Goal: Task Accomplishment & Management: Manage account settings

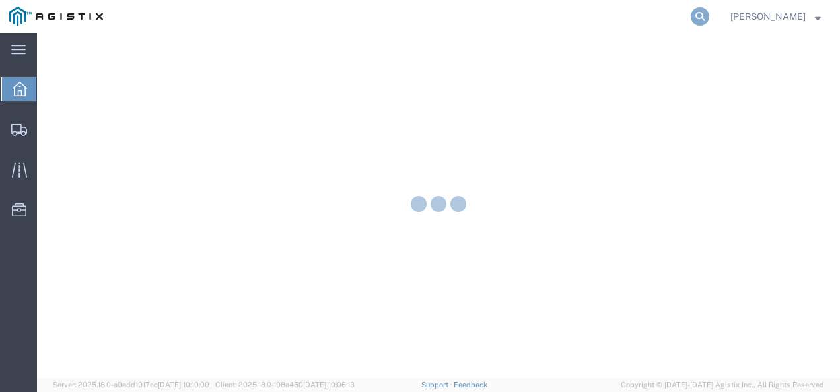
click at [709, 17] on icon at bounding box center [700, 16] width 18 height 18
paste input "56715708"
type input "56715708"
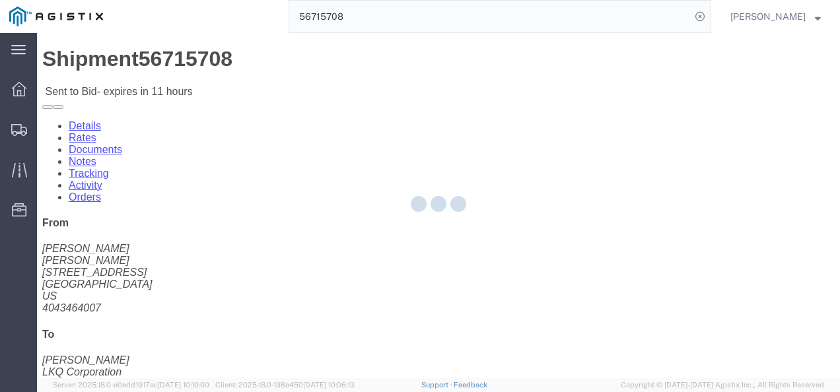
click at [566, 268] on div at bounding box center [438, 205] width 803 height 345
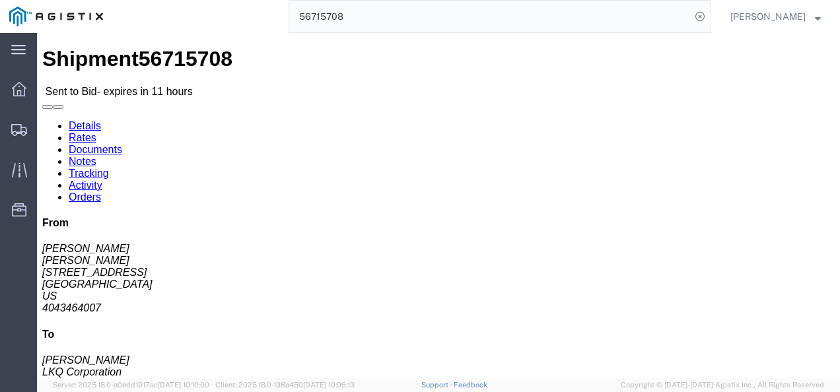
click link "Rates"
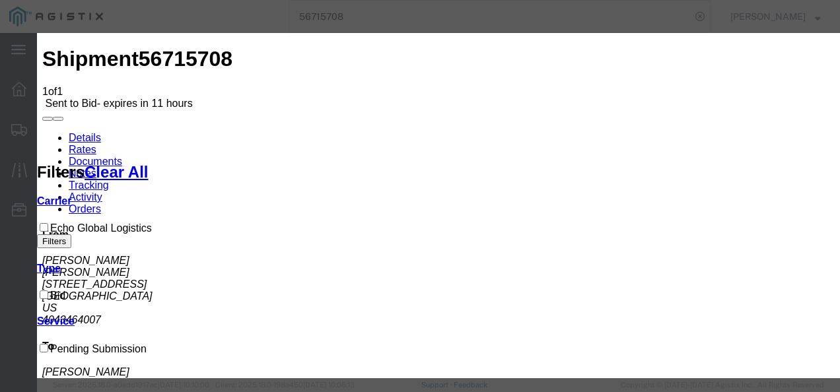
drag, startPoint x: 251, startPoint y: 144, endPoint x: 248, endPoint y: 164, distance: 20.1
select select "4622"
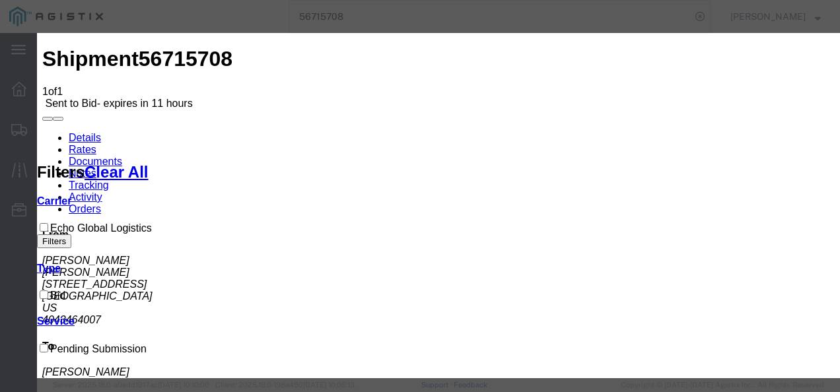
select select "13989"
checkbox input "true"
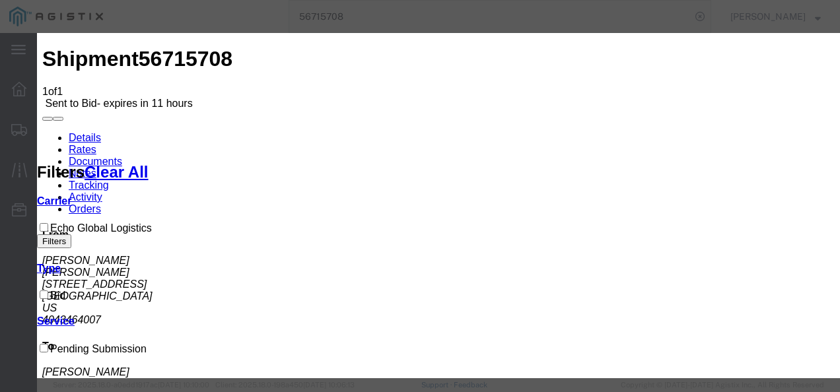
drag, startPoint x: 524, startPoint y: 214, endPoint x: 588, endPoint y: 197, distance: 65.5
type input "2183621"
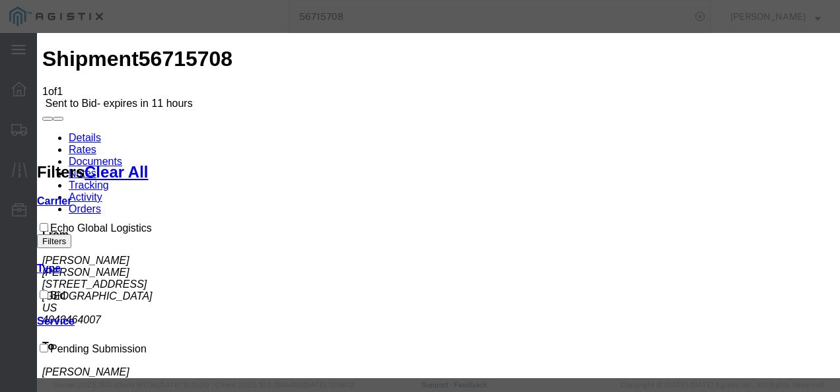
scroll to position [198, 0]
type input "2950"
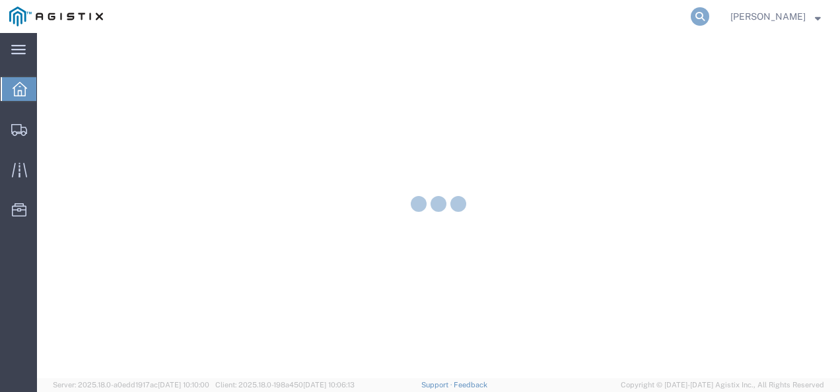
click at [709, 24] on icon at bounding box center [700, 16] width 18 height 18
paste input "56715708"
type input "56715708"
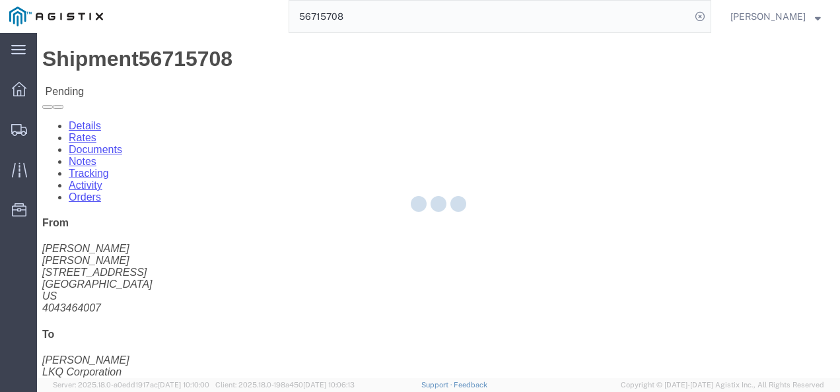
click at [466, 256] on div at bounding box center [438, 205] width 803 height 345
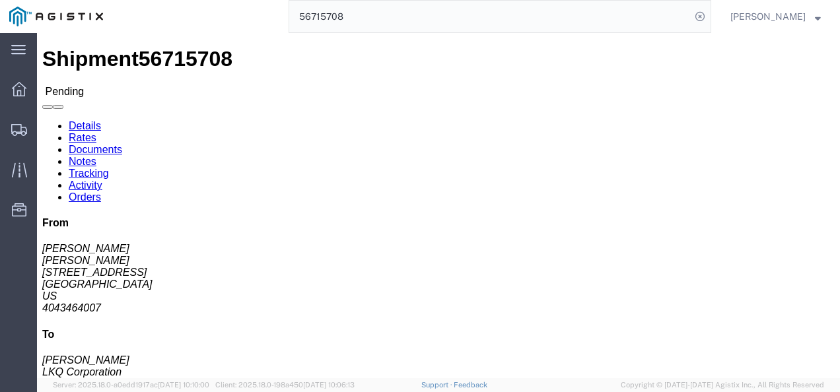
click link "Rates"
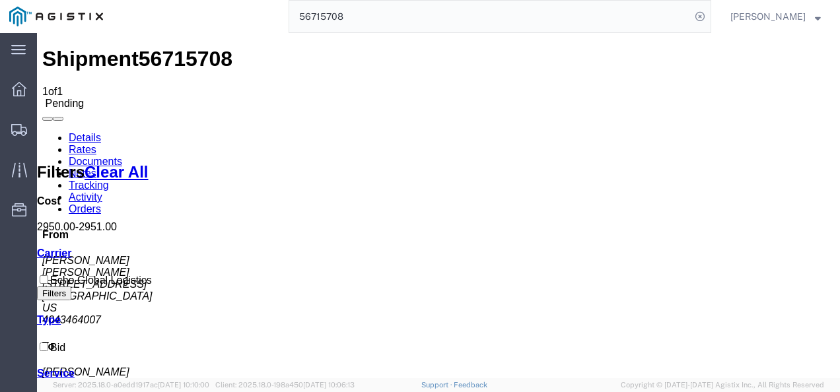
click at [92, 132] on link "Details" at bounding box center [85, 137] width 32 height 11
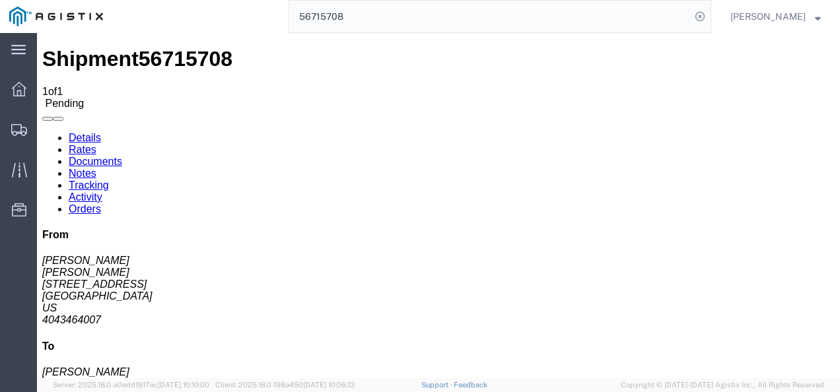
click button "Enter / Modify Bid"
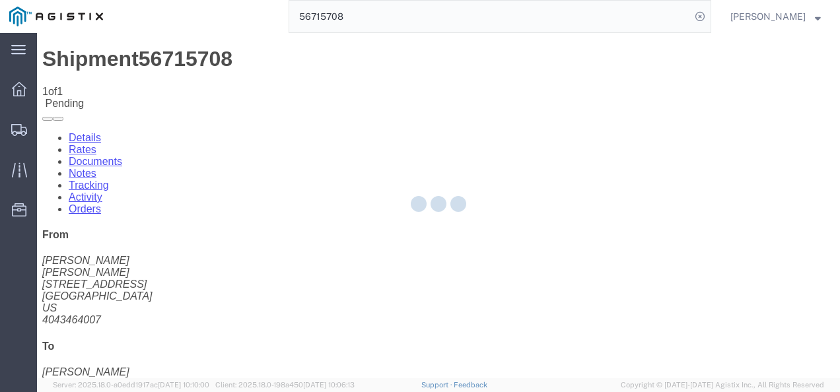
select select "4622"
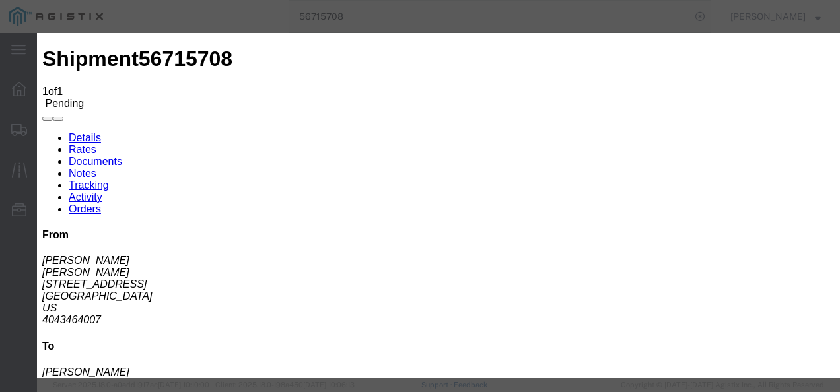
click li "2183621 - Echo Global Logistics - TL Standard 3 - 5 Day"
click link "2183621 - Echo Global Logistics - TL Standard 3 - 5 Day"
drag, startPoint x: 690, startPoint y: 199, endPoint x: 468, endPoint y: 182, distance: 222.5
click div "Mode Select Air Less than Truckload Multi-Leg Ocean Freight Rail Small Parcel T…"
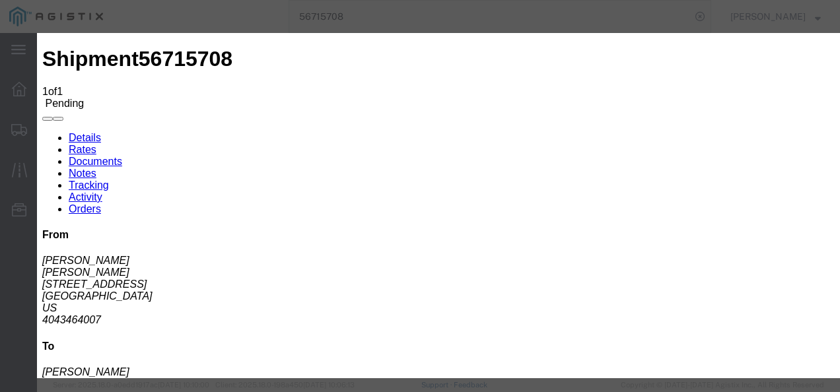
type input "2750"
click button "Submit"
click button "Close"
drag, startPoint x: 409, startPoint y: 169, endPoint x: 383, endPoint y: 169, distance: 25.8
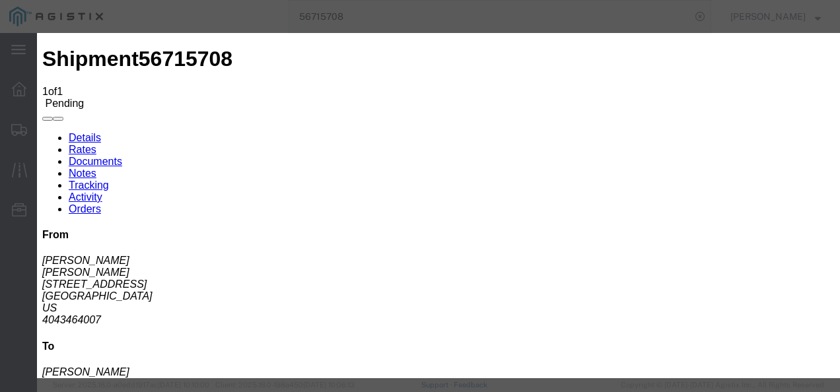
click div "Editing "2183621" Go back Vendor Select Echo Global Logistics Service Level Sel…"
click div "Submit Close"
click button "Close"
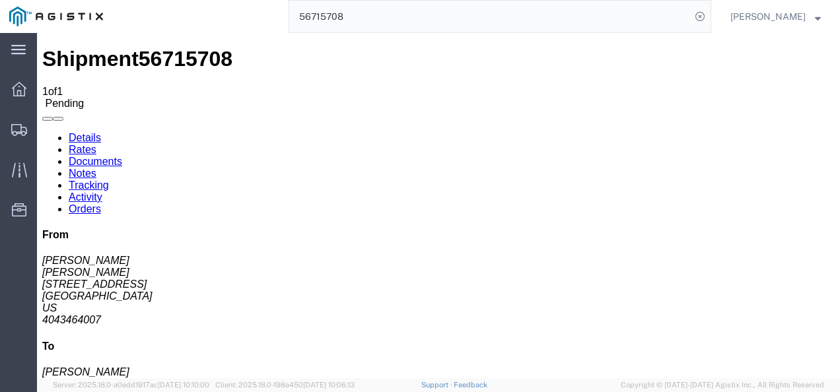
click div "Ship From Reese Corley (Reese Corley) 3064 1700 Westgate Parkway SW ATLANTA, GA…"
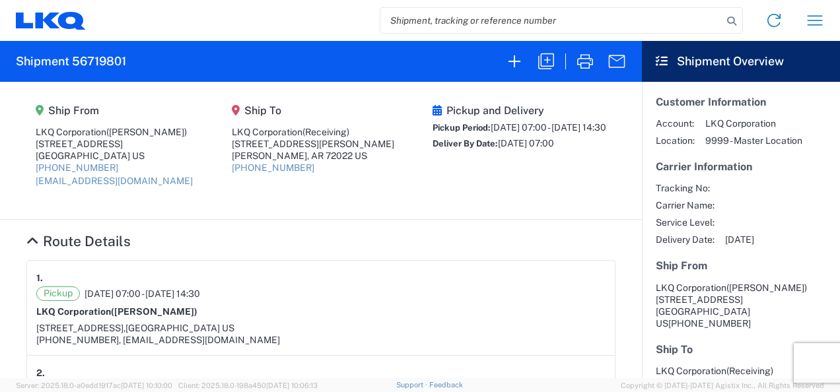
click at [450, 182] on div "Pickup and Delivery Pickup Period: [DATE] 07:00 - [DATE] 14:30 Deliver By Date:…" at bounding box center [520, 150] width 174 height 92
click at [450, 182] on div "Pickup and Delivery Pickup Period: 09/05/2025 07:00 - 09/05/2025 14:30 Deliver …" at bounding box center [520, 150] width 174 height 92
click at [452, 181] on div "Pickup and Delivery Pickup Period: 09/05/2025 07:00 - 09/05/2025 14:30 Deliver …" at bounding box center [520, 150] width 174 height 92
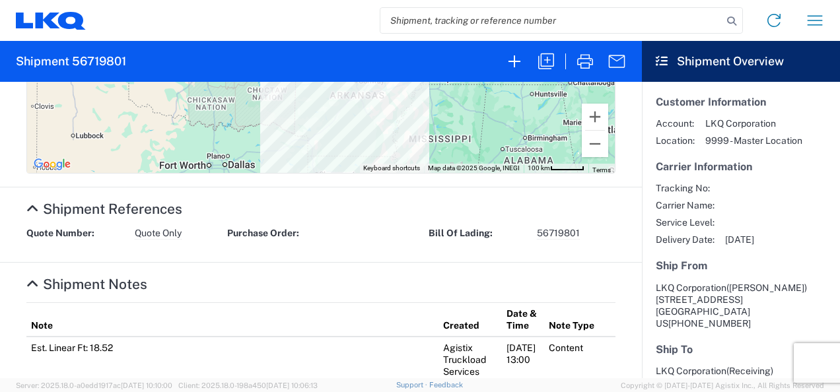
scroll to position [330, 0]
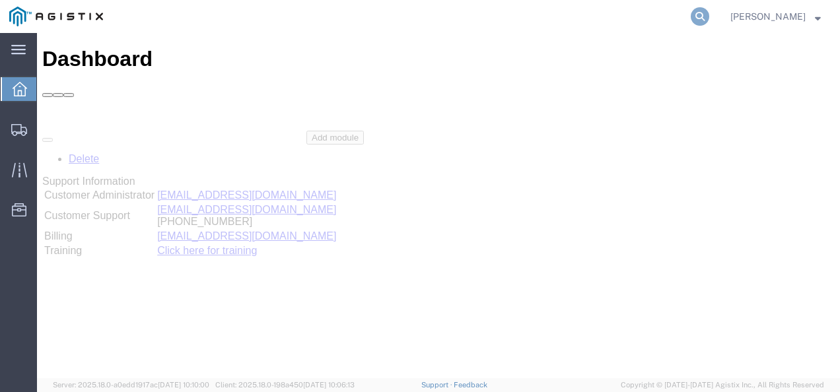
click at [709, 13] on icon at bounding box center [700, 16] width 18 height 18
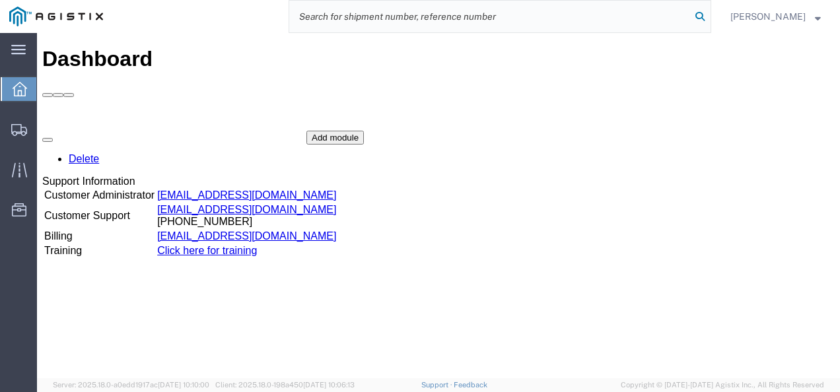
paste input "56719414"
type input "56719414"
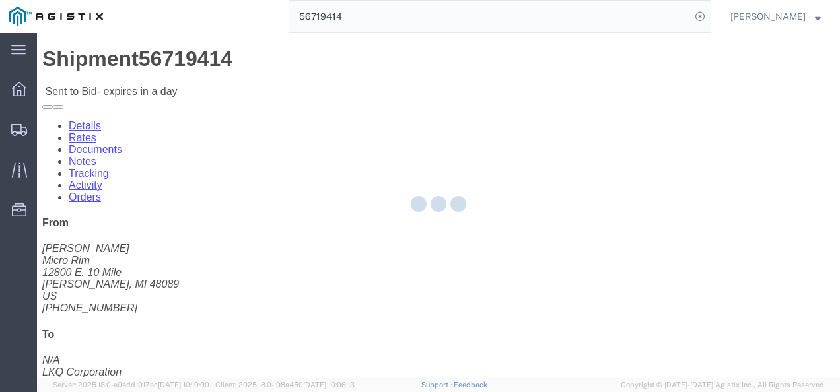
click at [436, 249] on div at bounding box center [438, 205] width 803 height 345
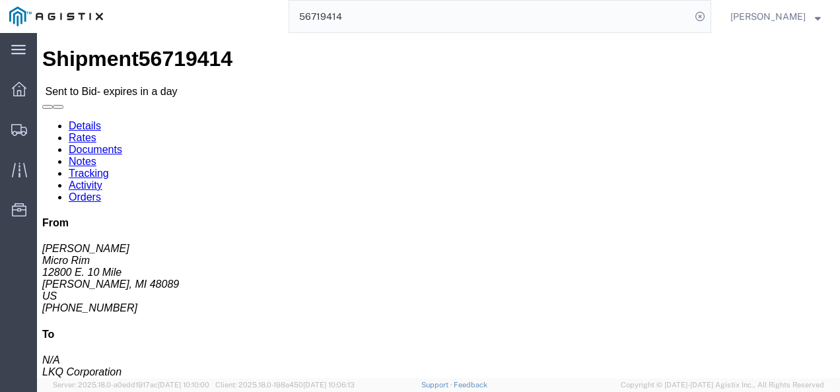
click link "Rates"
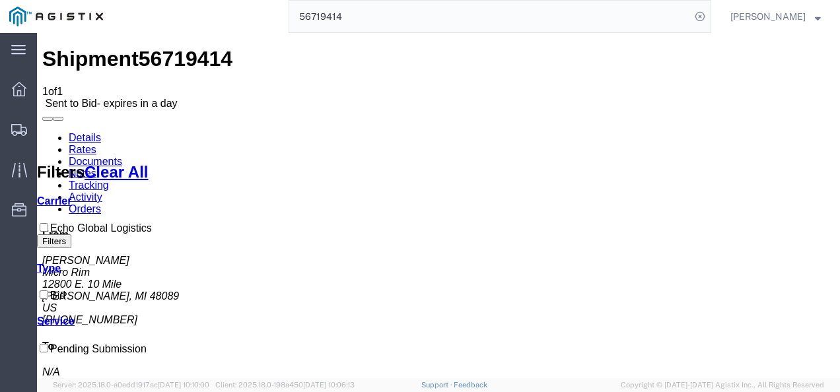
click at [69, 132] on link "Details" at bounding box center [85, 137] width 32 height 11
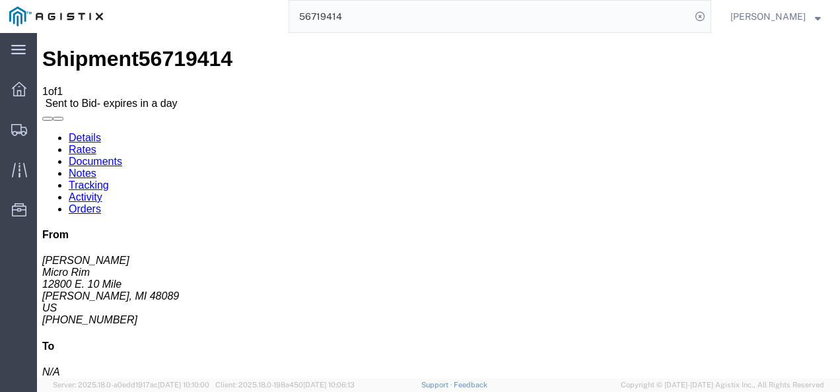
click div "Leg 1 - Truckload Vehicle 1: Standard Dry Van (53 Feet) Number of trucks: 1"
click span "56719414"
copy span "56719414"
click div "Ship From Micro Rim (Jim) 12800 E. 10 Mile Warren, MI 48089 United States 810-9…"
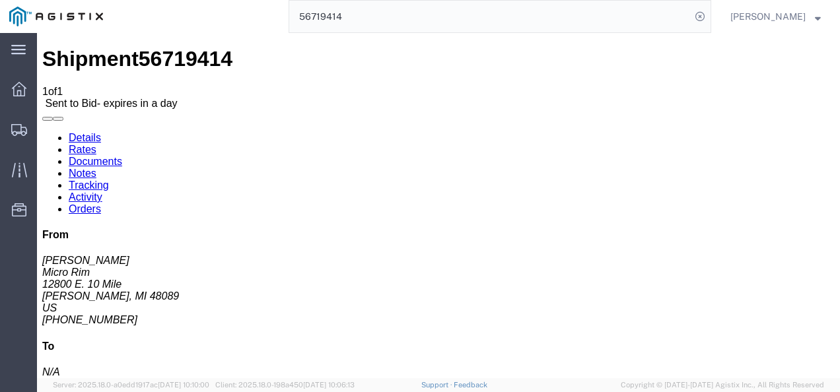
drag, startPoint x: 755, startPoint y: 221, endPoint x: 727, endPoint y: 244, distance: 37.0
click address "N/A LKQ Corporation 24550 West 43rd StreetSuite 1... Shawnee, KS 66226 US 913-9…"
click div "Shipment Detail Ship From Micro Rim (Jim) 12800 E. 10 Mile Warren, MI 48089 Uni…"
drag, startPoint x: 432, startPoint y: 203, endPoint x: 516, endPoint y: 306, distance: 132.8
click div "Ship From Micro Rim (Jim) 12800 E. 10 Mile Warren, MI 48089 United States 810-9…"
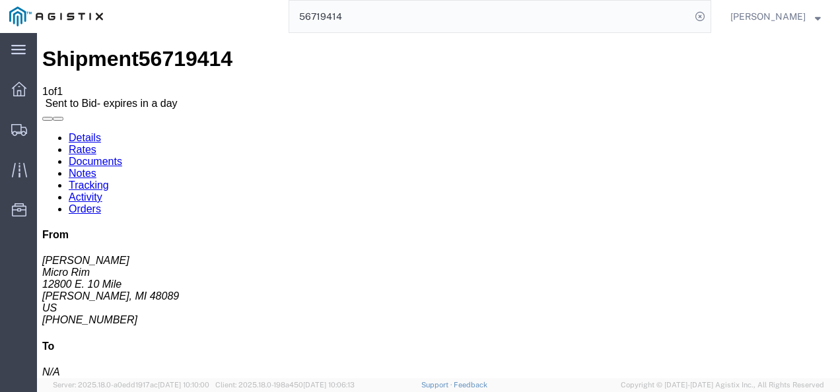
click div "Package Information Total shipment is made up of 4 packages containing 4 pieces…"
click div "Leg 1 - Truckload Vehicle 1: Standard Dry Van (53 Feet) Number of trucks: 1"
click h4 "Routing & Vehicle Information"
click at [46, 125] on span "Shipments" at bounding box center [40, 129] width 9 height 26
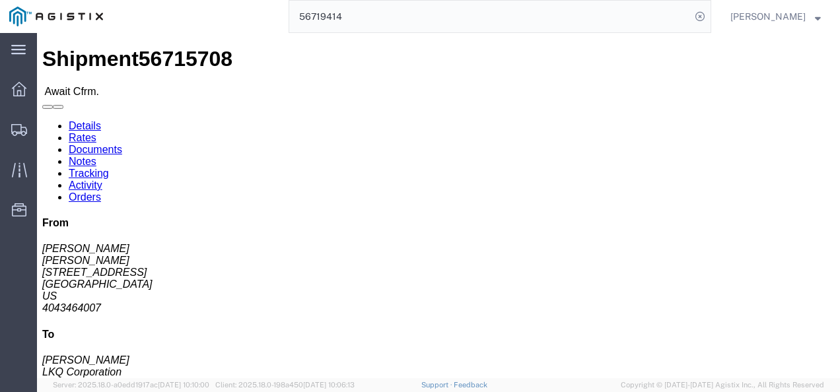
click div "Shipment Detail Ship From Reese Corley (Reese Corley) 3064 1700 Westgate Parkwa…"
click link "Rates"
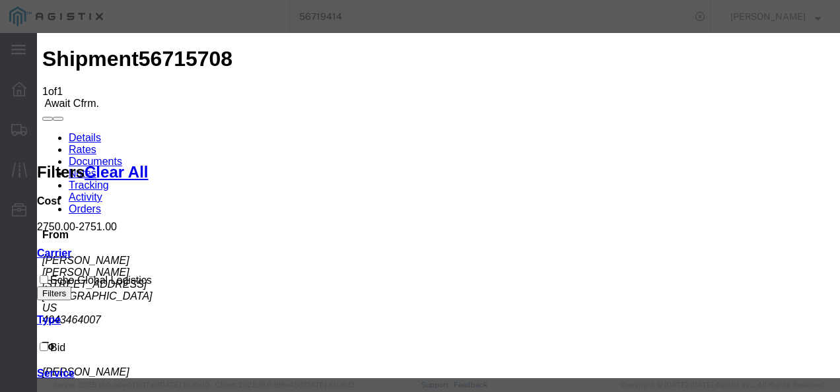
type input "129873921398729872"
type input "324873479887"
type input "98729874321987"
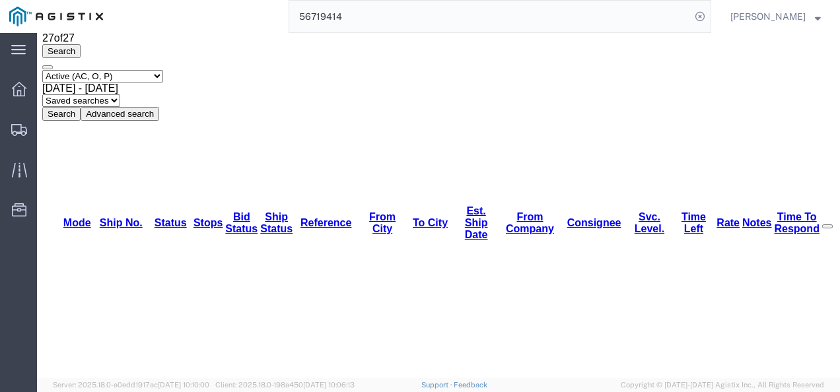
scroll to position [33, 0]
